Goal: Task Accomplishment & Management: Manage account settings

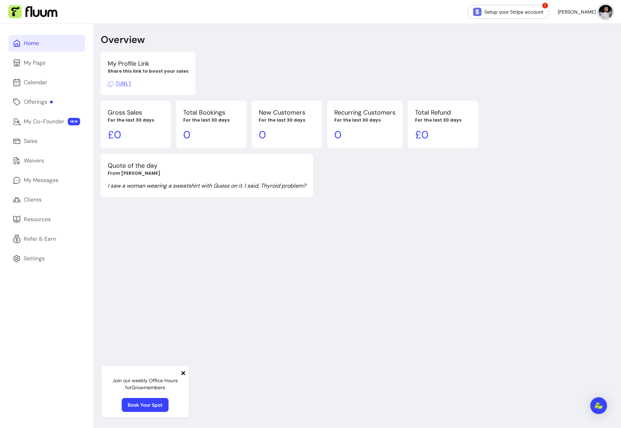
click at [566, 80] on div "My Profile Link Share this link to boost your sales https://fluum.ai/export-med…" at bounding box center [357, 124] width 513 height 145
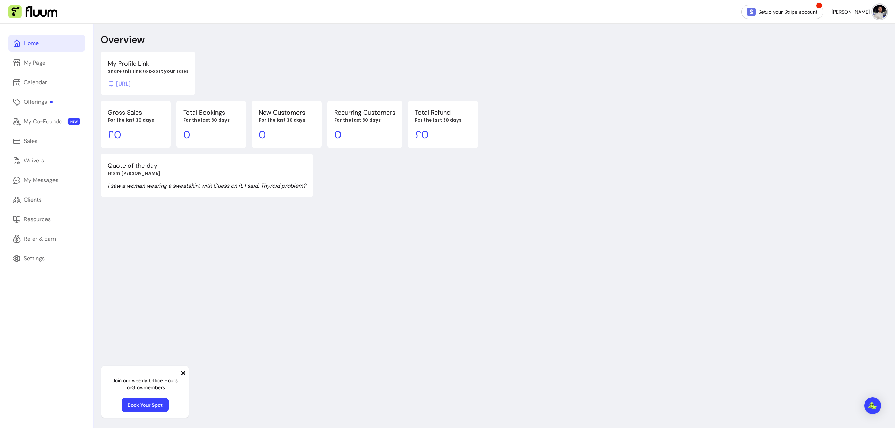
click at [620, 71] on div "My Profile Link Share this link to boost your sales [URL] Gross Sales For the l…" at bounding box center [494, 124] width 787 height 145
